Goal: Task Accomplishment & Management: Complete application form

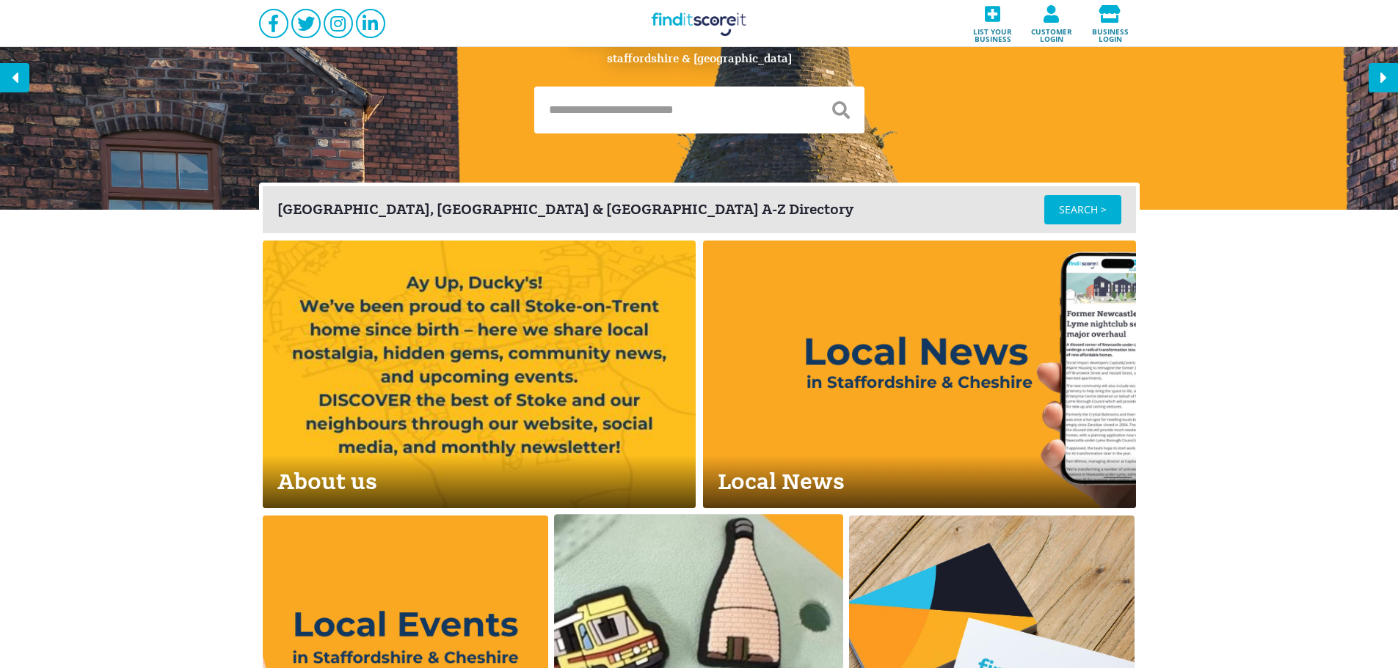
scroll to position [660, 0]
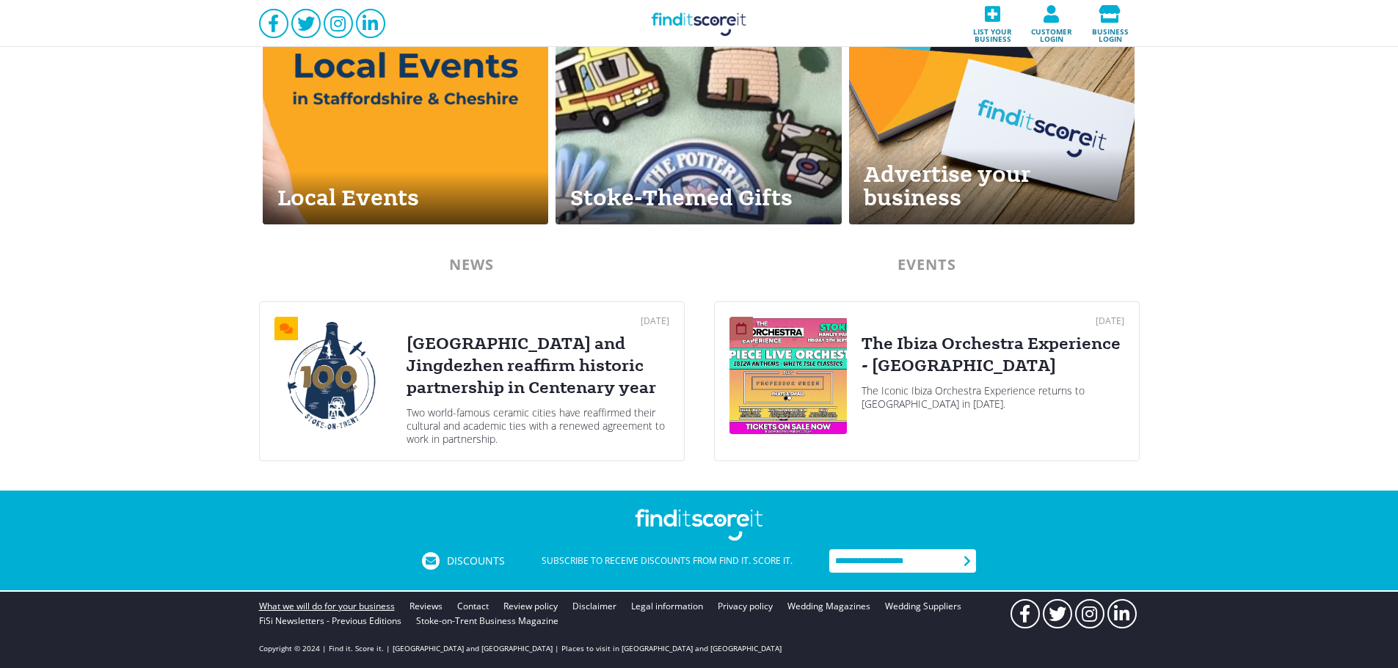
click at [305, 608] on link "What we will do for your business" at bounding box center [327, 606] width 136 height 15
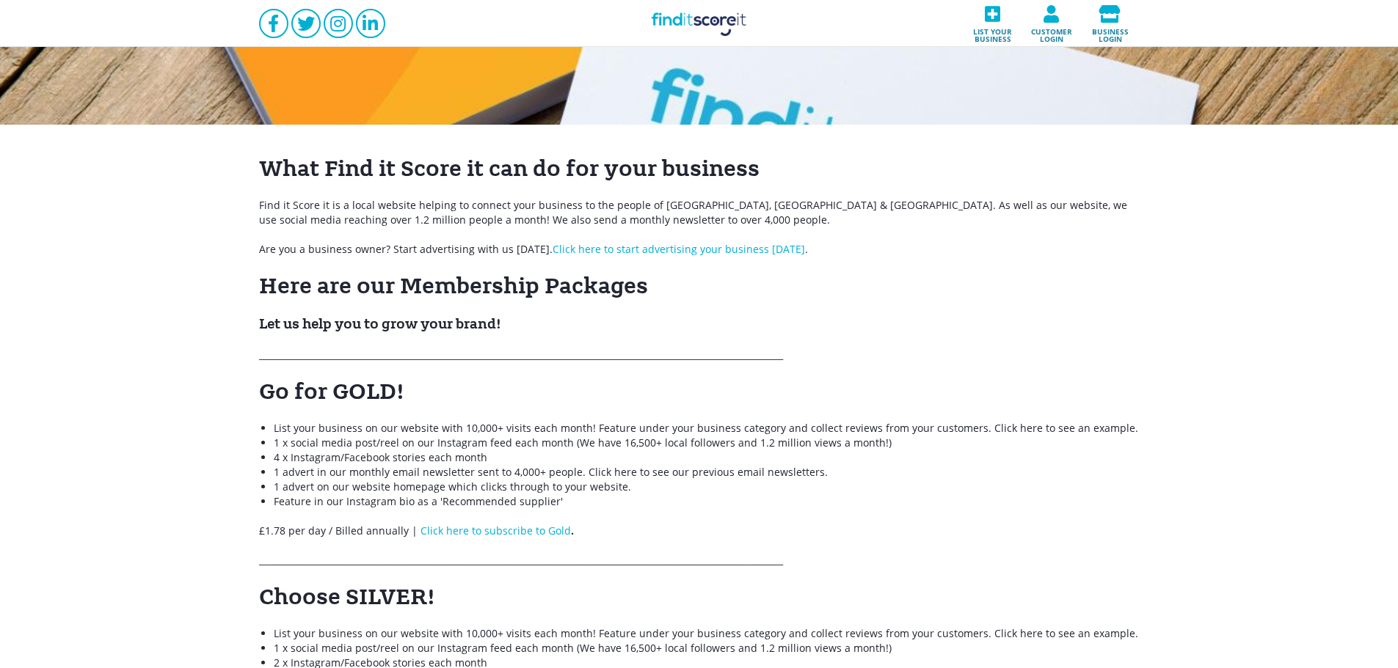
scroll to position [98, 0]
click at [725, 247] on link "Click here to start advertising your business [DATE]" at bounding box center [678, 250] width 252 height 14
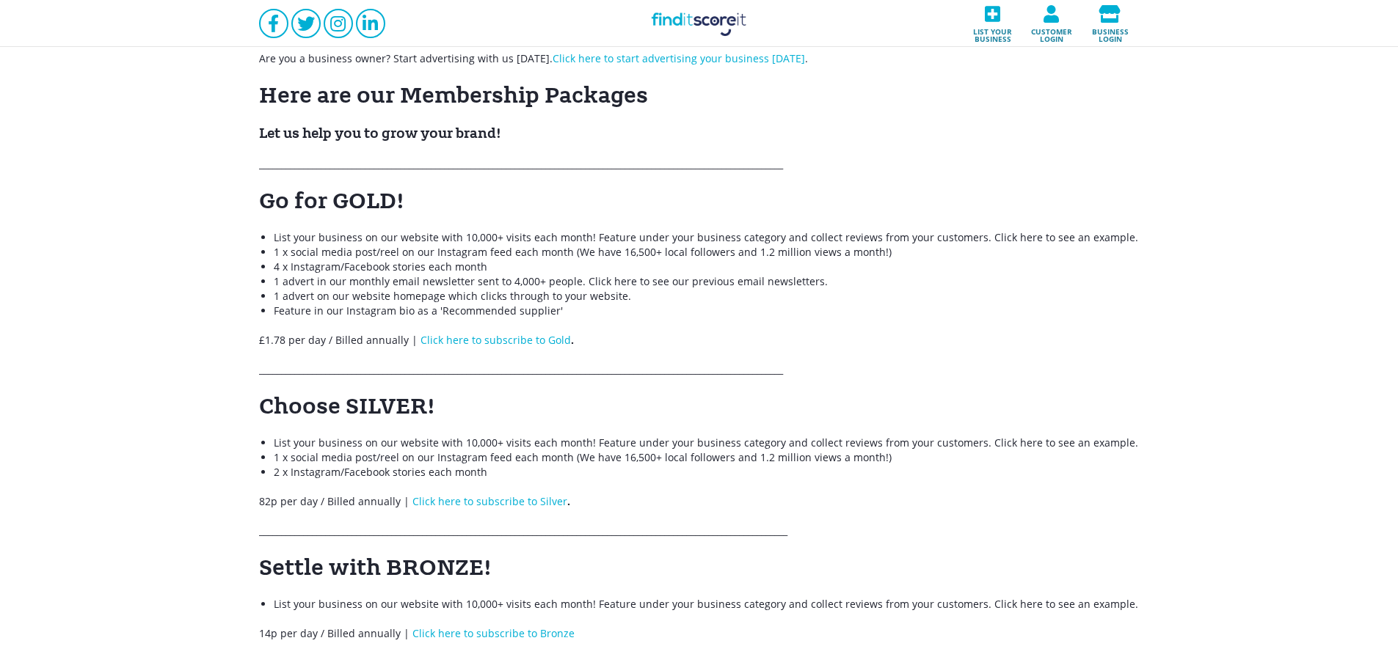
scroll to position [293, 0]
